Goal: Information Seeking & Learning: Find specific page/section

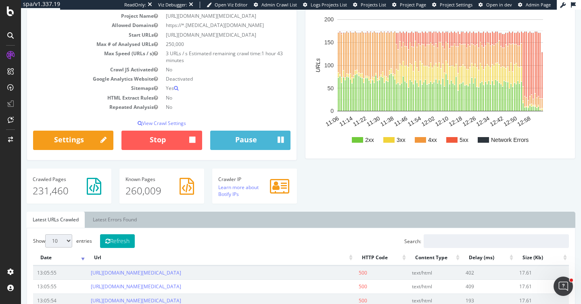
scroll to position [95, 0]
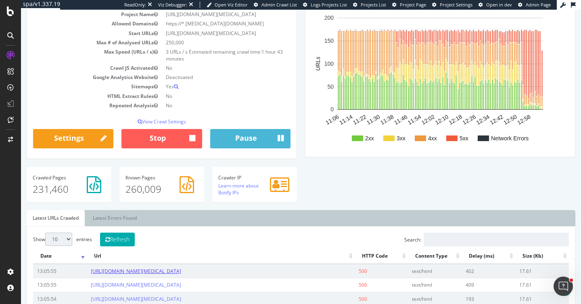
click at [165, 274] on link "https://www.cognex.com/en-rs/blogs/deep-learning/research/eccv-2020-virtual-con…" at bounding box center [136, 271] width 90 height 7
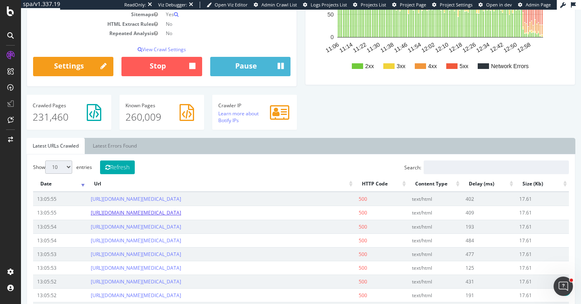
click at [181, 216] on link "https://www.cognex.com/es-co/blogs/deep-learning/research/pytorch-boilerplate?p…" at bounding box center [136, 212] width 90 height 7
click at [181, 200] on link "https://www.cognex.com/en-rs/blogs/deep-learning/research/eccv-2020-virtual-con…" at bounding box center [136, 199] width 90 height 7
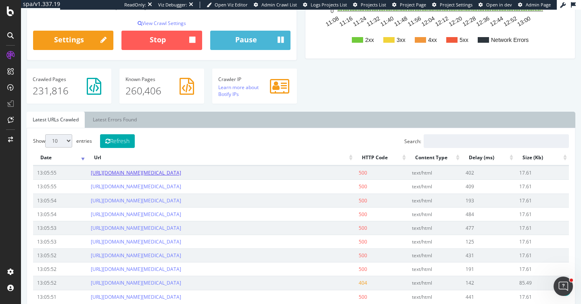
scroll to position [469, 0]
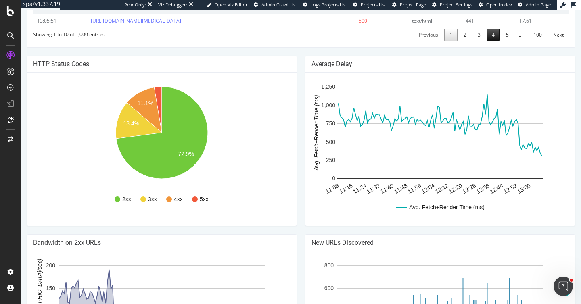
click at [491, 41] on link "4" at bounding box center [492, 35] width 13 height 12
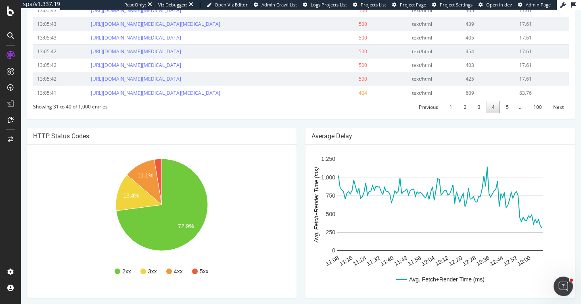
scroll to position [379, 0]
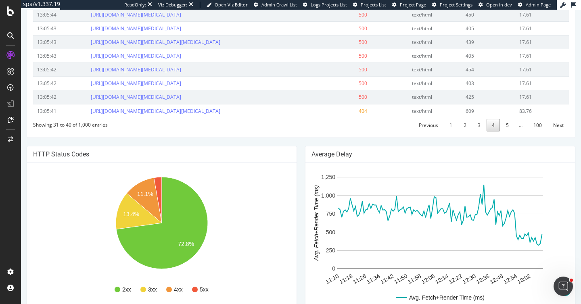
drag, startPoint x: 252, startPoint y: 146, endPoint x: 88, endPoint y: 31, distance: 200.0
click at [88, 31] on tbody "13:05:44 https://www.cognex.com/zh-tw/blogs/deep-learning/research/anomaly-dete…" at bounding box center [300, 48] width 535 height 137
copy tbody "https://www.cognex.com/en-pl/blogs/deep-learning/research/learning-transferable…"
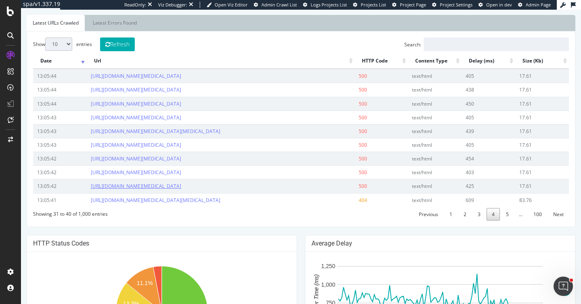
scroll to position [173, 0]
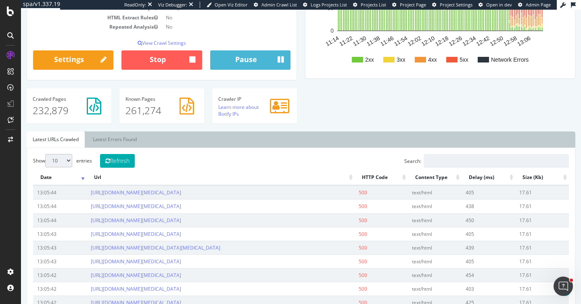
click at [320, 152] on div "Show 10 25 50 100 entries Refresh Search: Date Url HTTP Code Content Type Delay…" at bounding box center [301, 246] width 548 height 196
click at [181, 192] on link "https://www.cognex.com/zh-tw/blogs/deep-learning/research/anomaly-detection-ove…" at bounding box center [136, 192] width 90 height 7
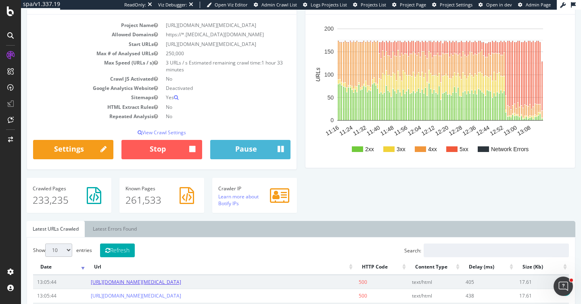
scroll to position [82, 0]
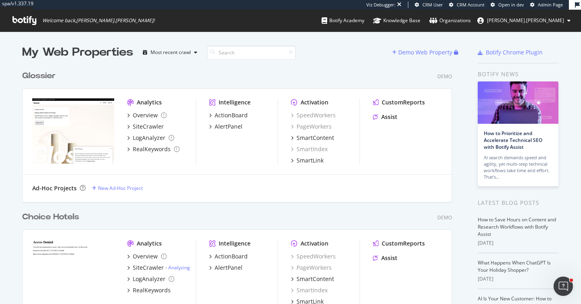
scroll to position [304, 581]
click at [153, 124] on div "SiteCrawler" at bounding box center [148, 127] width 31 height 8
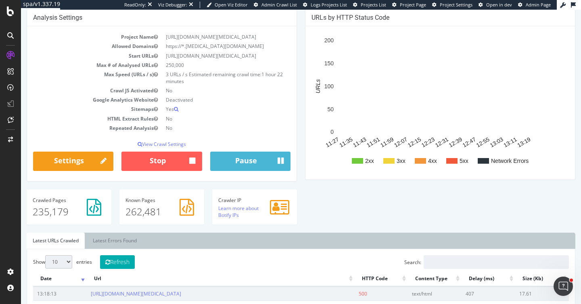
scroll to position [29, 0]
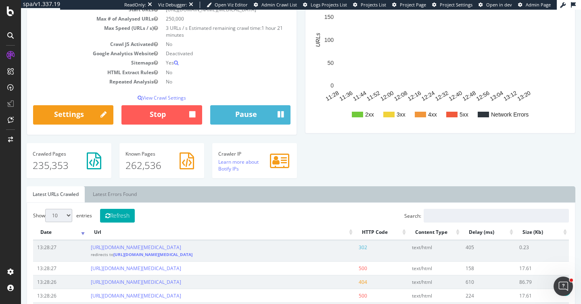
scroll to position [365, 0]
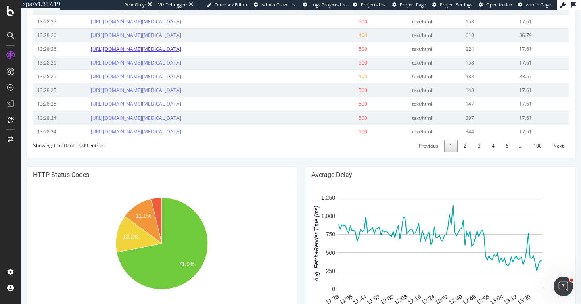
click at [167, 52] on link "https://www.cognex.com/en-th/blogs/deep-learning/research/learning-transferable…" at bounding box center [136, 49] width 90 height 7
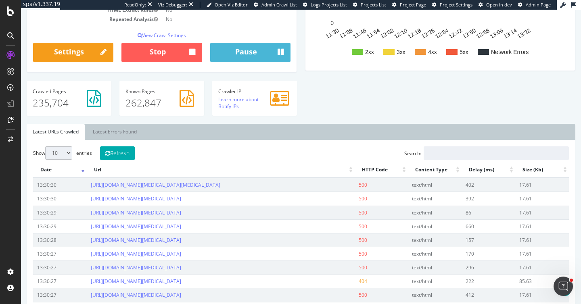
scroll to position [306, 0]
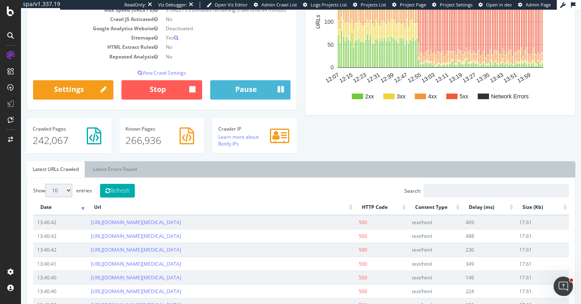
scroll to position [313, 0]
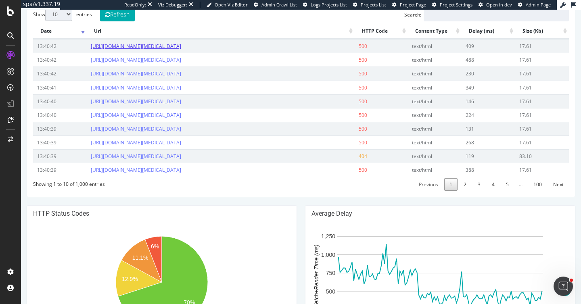
click at [181, 50] on link "[URL][DOMAIN_NAME][MEDICAL_DATA]" at bounding box center [136, 46] width 90 height 7
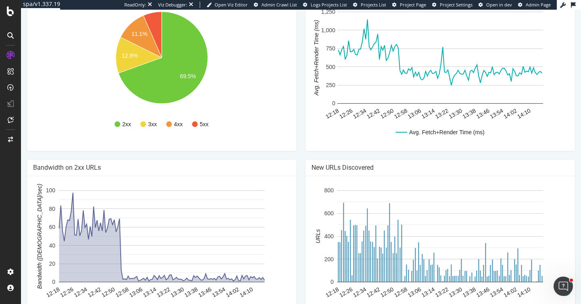
scroll to position [527, 0]
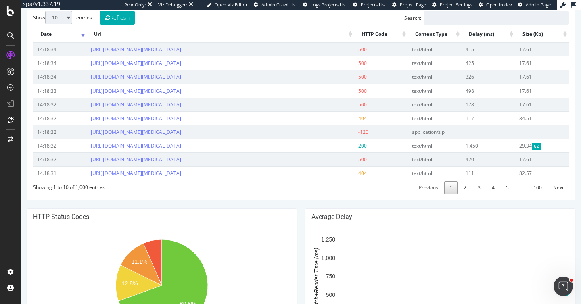
scroll to position [457, 0]
